Goal: Task Accomplishment & Management: Complete application form

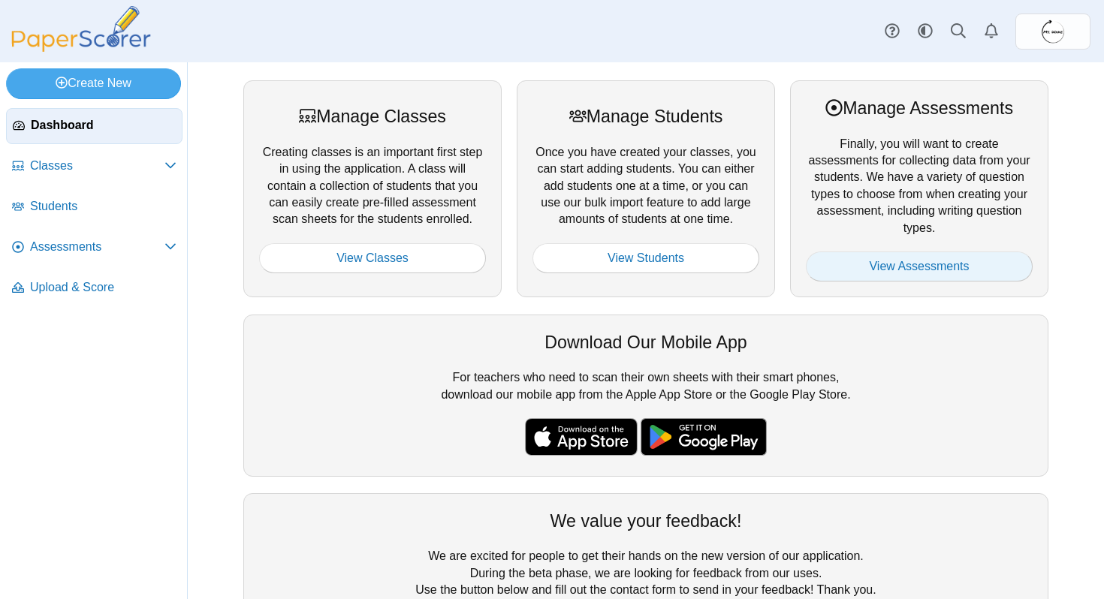
click at [910, 262] on link "View Assessments" at bounding box center [919, 267] width 227 height 30
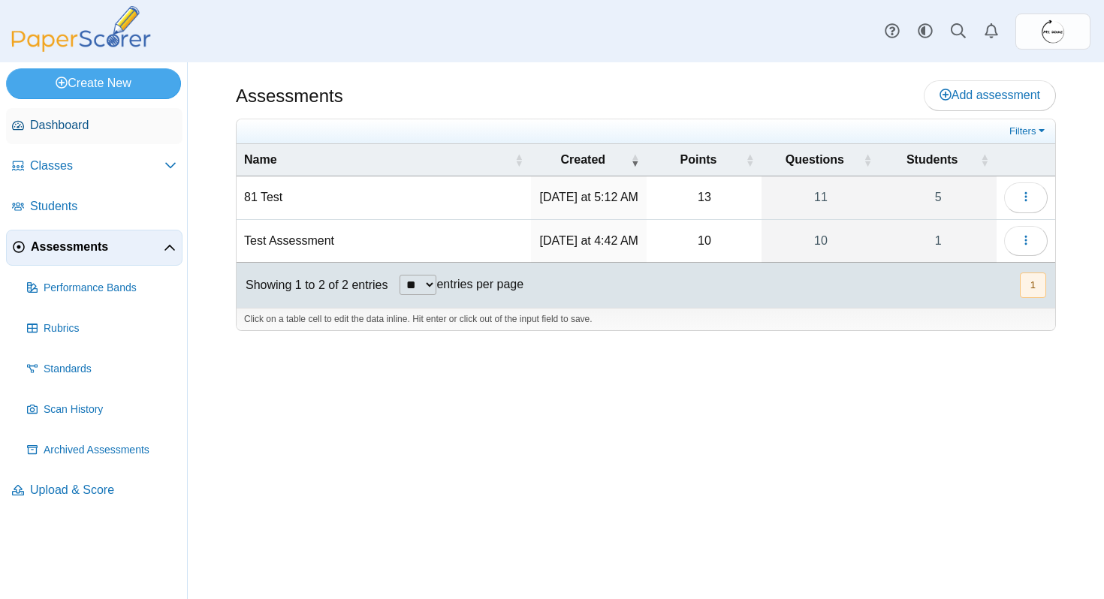
click at [98, 125] on span "Dashboard" at bounding box center [103, 125] width 146 height 17
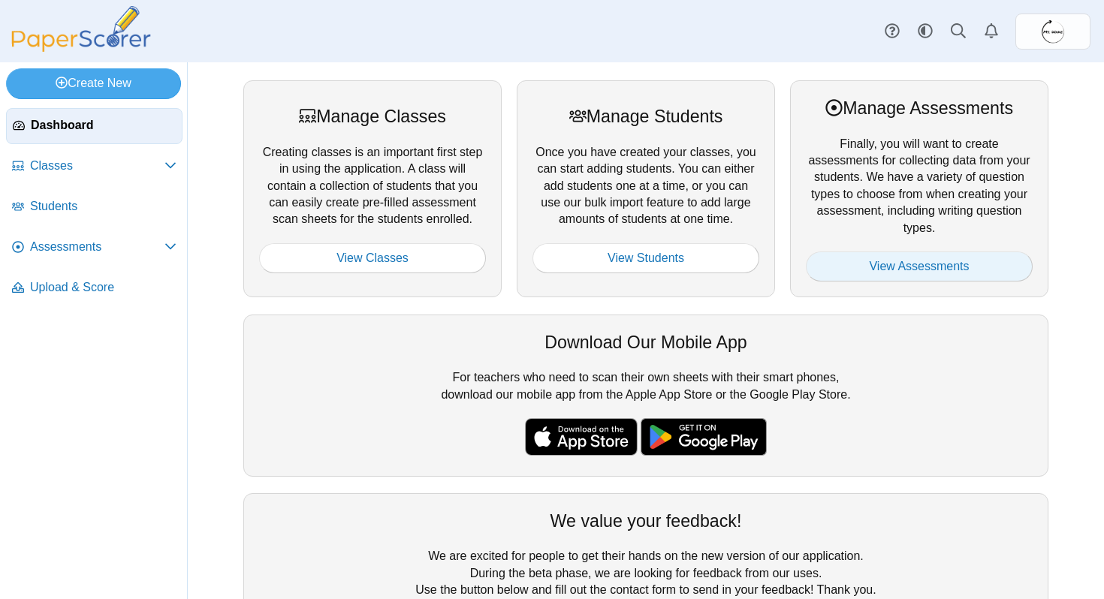
click at [872, 276] on link "View Assessments" at bounding box center [919, 267] width 227 height 30
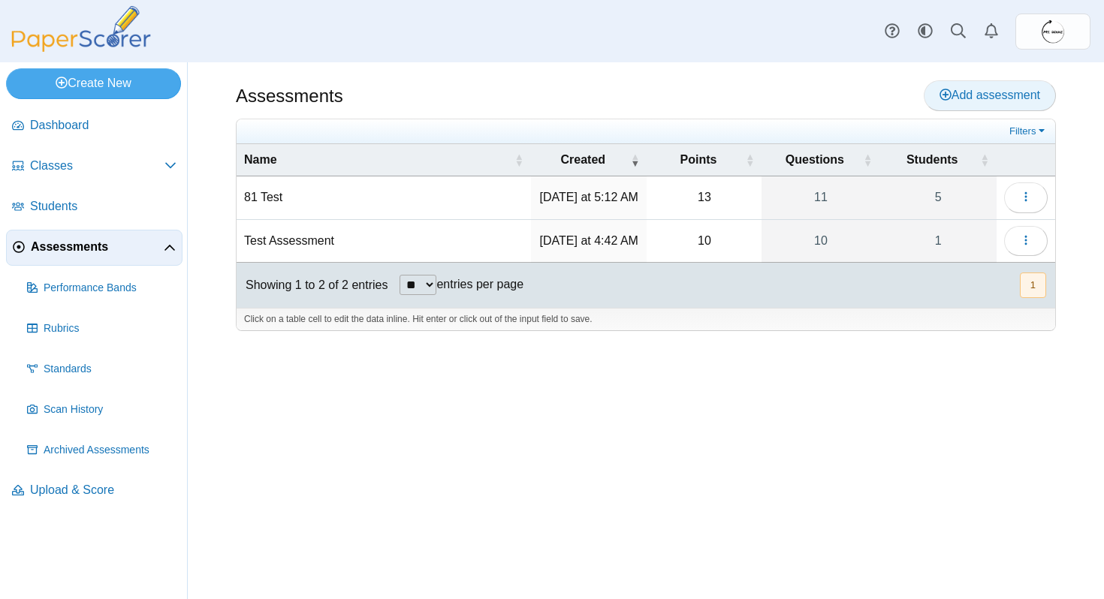
click at [1001, 83] on link "Add assessment" at bounding box center [990, 95] width 132 height 30
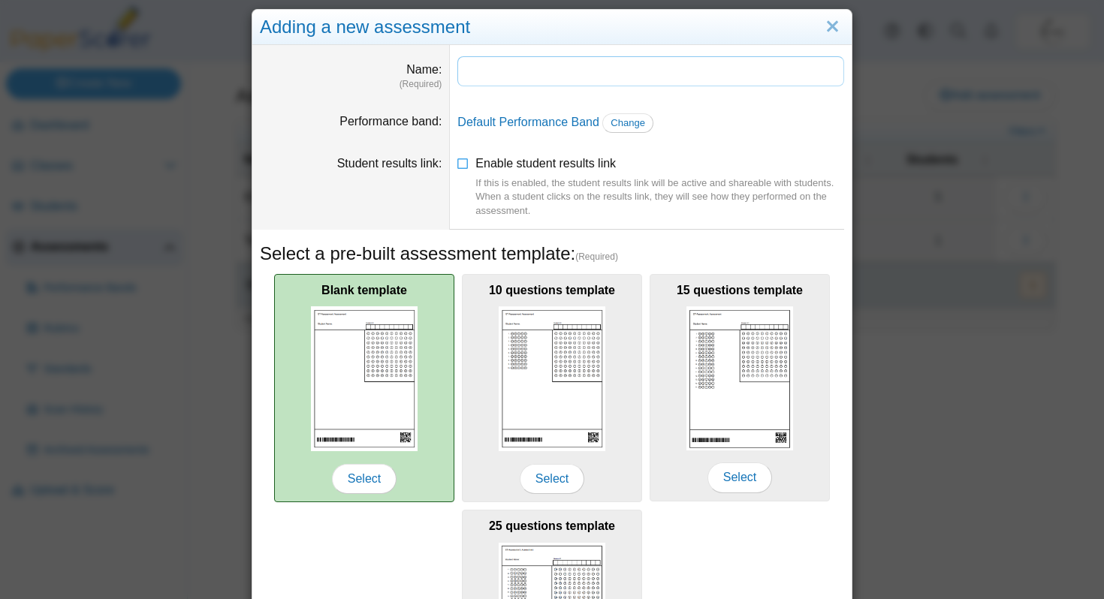
scroll to position [20, 0]
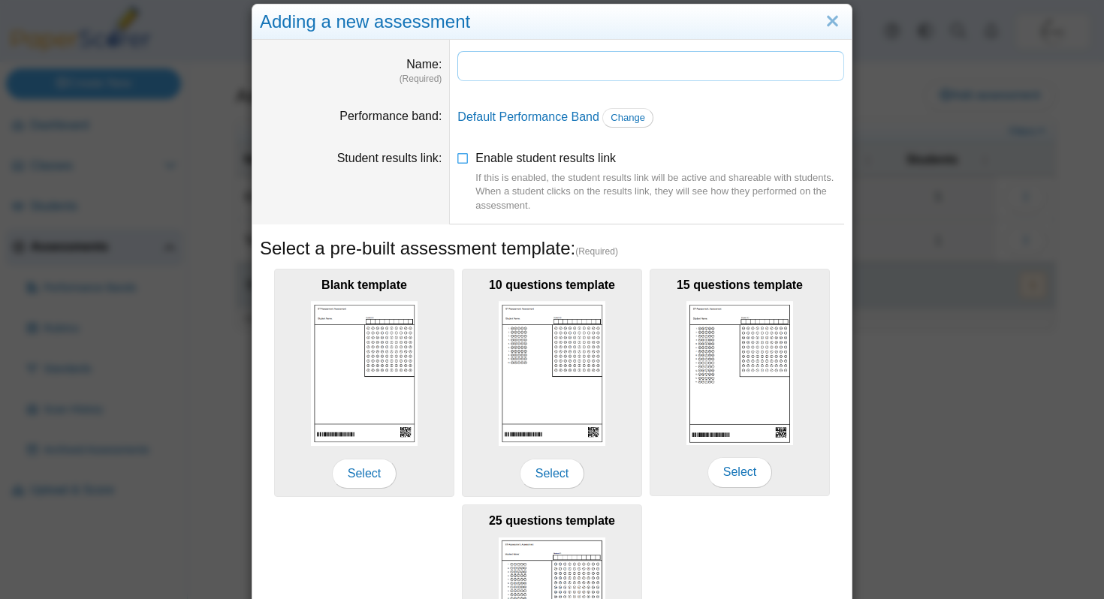
click at [497, 77] on input "Name" at bounding box center [650, 66] width 387 height 30
type input "**********"
click at [836, 20] on link "Close" at bounding box center [832, 22] width 23 height 26
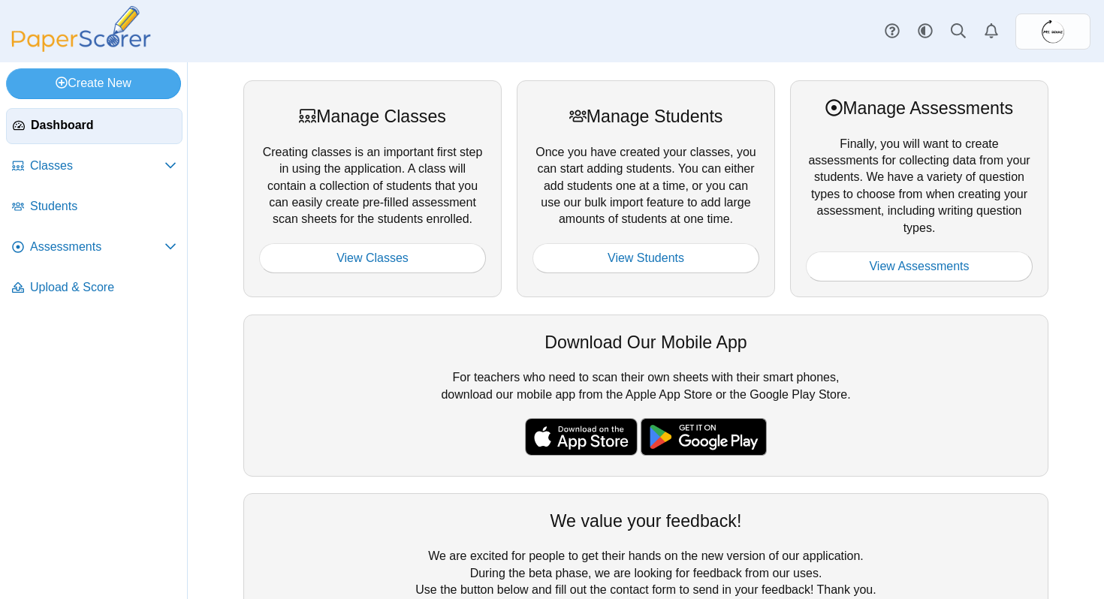
click at [75, 131] on span "Dashboard" at bounding box center [103, 125] width 145 height 17
click at [79, 285] on span "Upload & Score" at bounding box center [103, 287] width 146 height 17
